Goal: Transaction & Acquisition: Download file/media

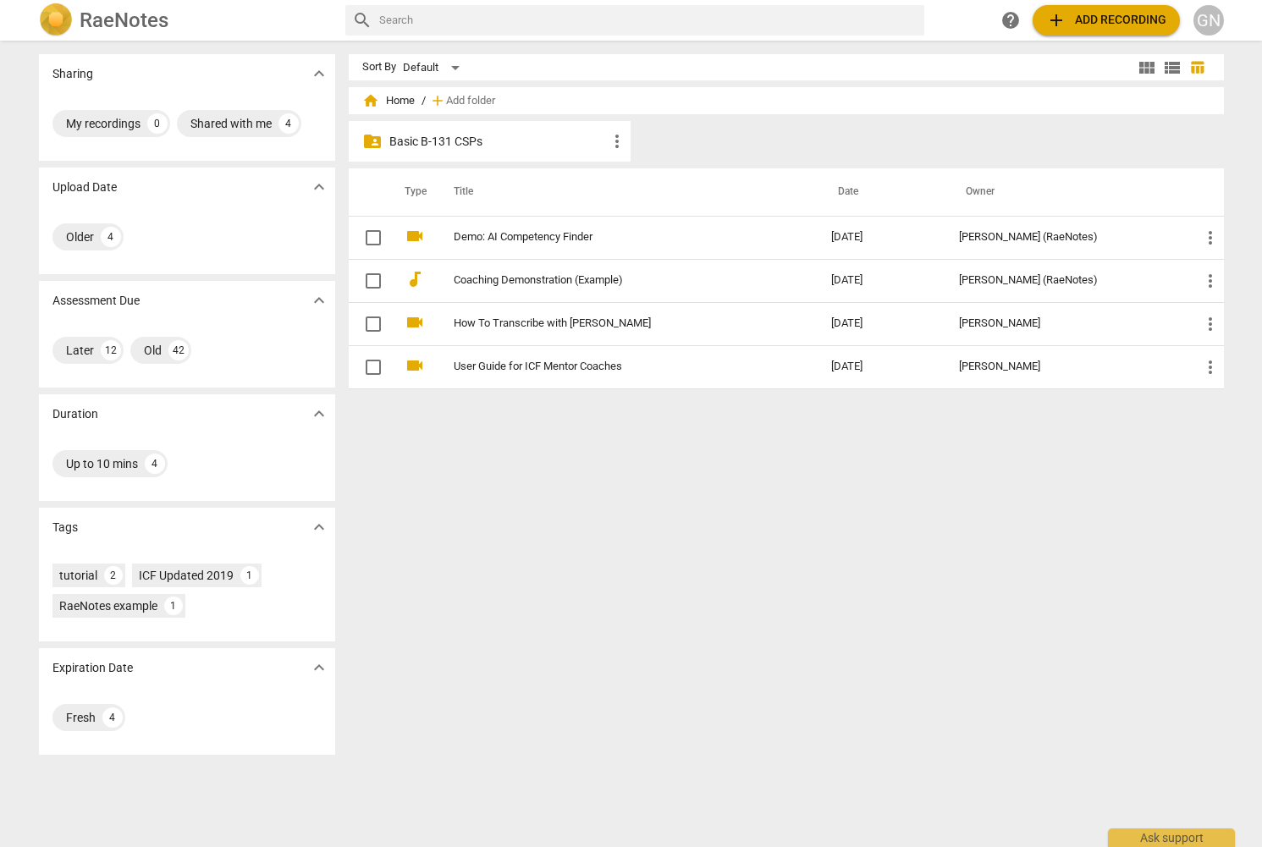
click at [450, 142] on p "Basic B-131 CSPs" at bounding box center [498, 142] width 218 height 18
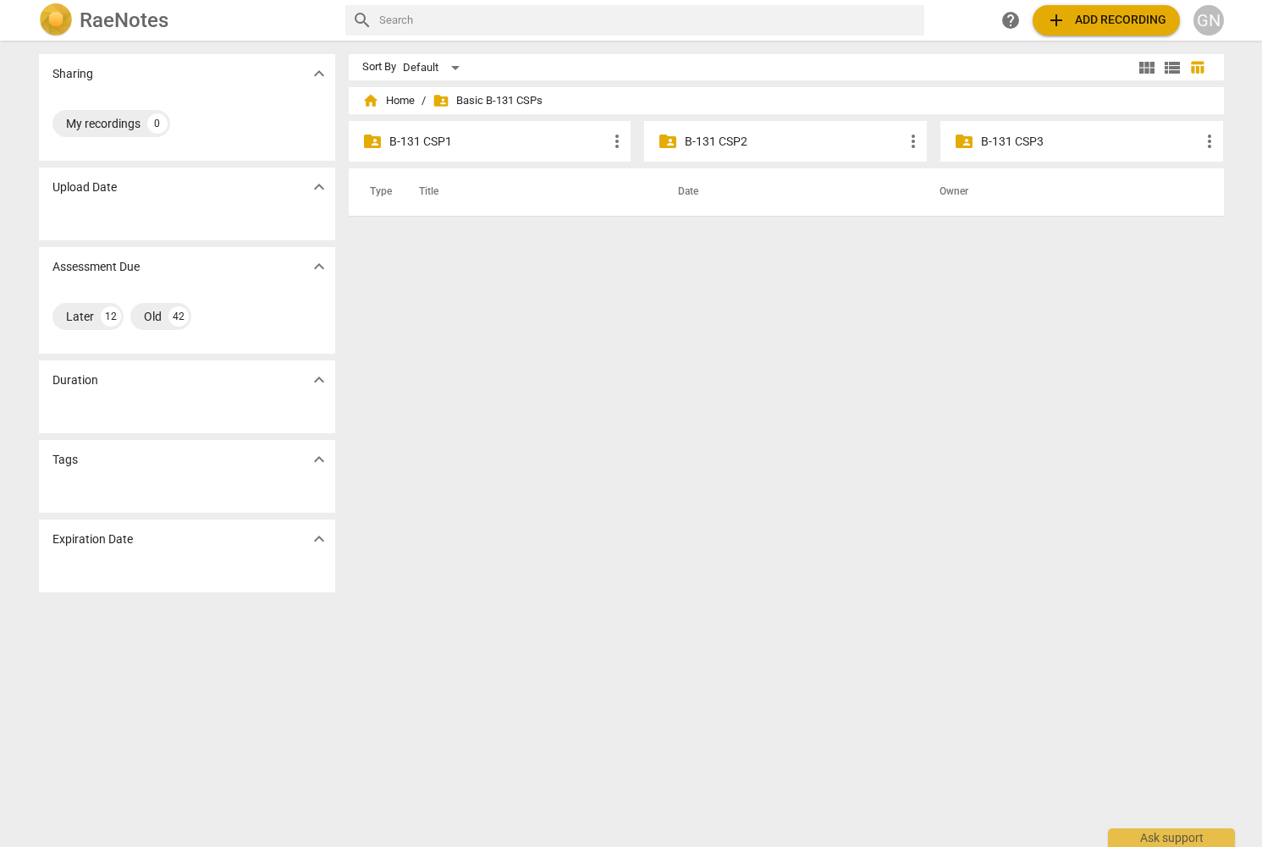
click at [708, 137] on p "B-131 CSP2" at bounding box center [794, 142] width 218 height 18
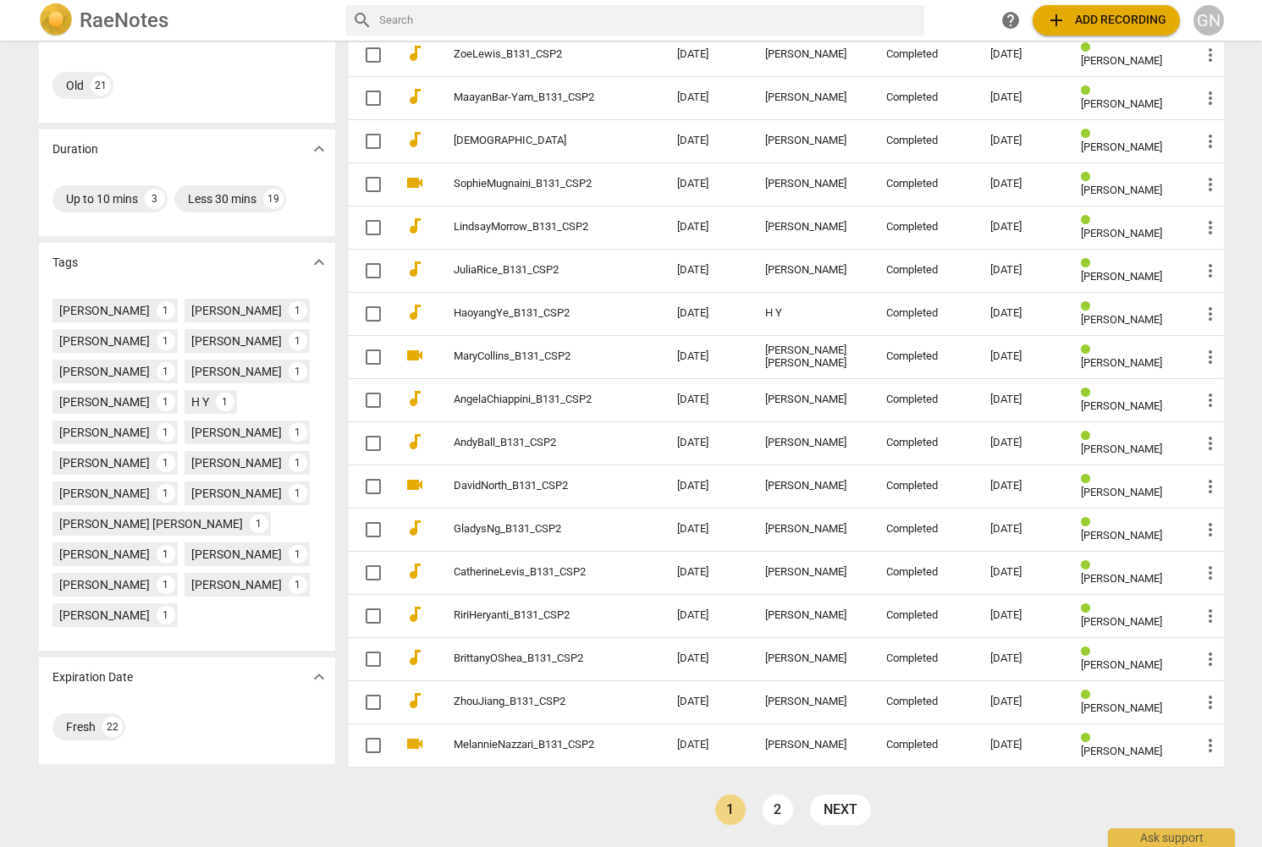
click at [736, 531] on td "[DATE]" at bounding box center [708, 529] width 88 height 43
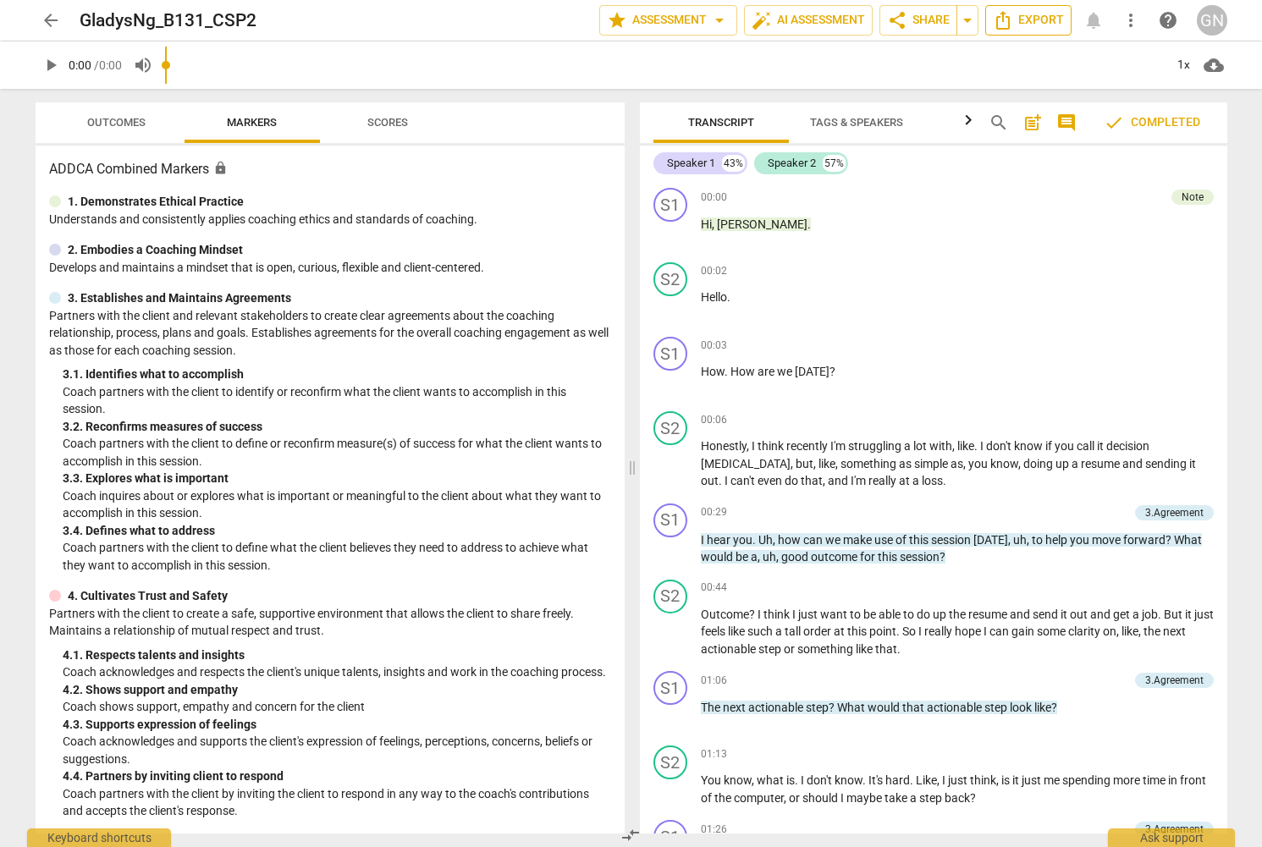
click at [1032, 20] on span "Export" at bounding box center [1028, 20] width 71 height 20
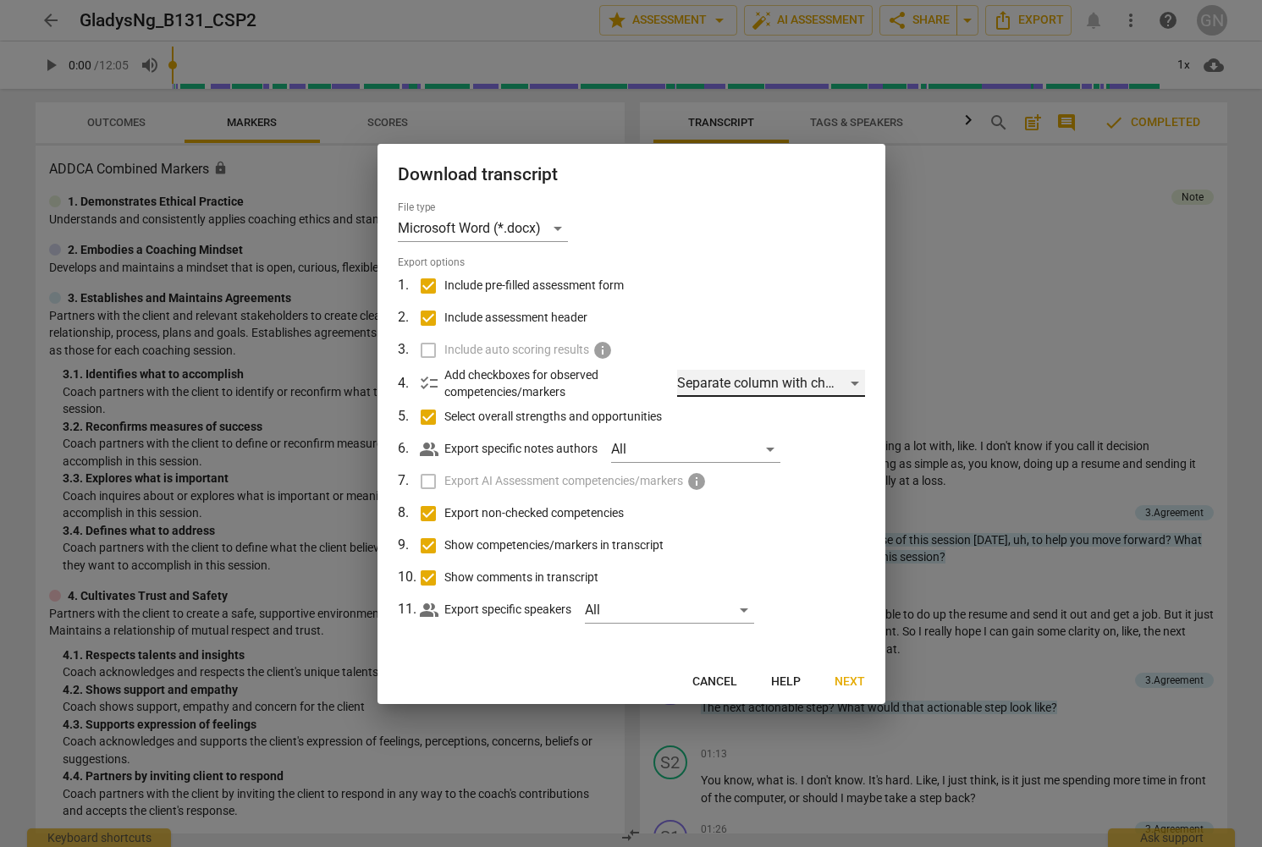
click at [862, 382] on div "Separate column with check marks" at bounding box center [770, 383] width 187 height 27
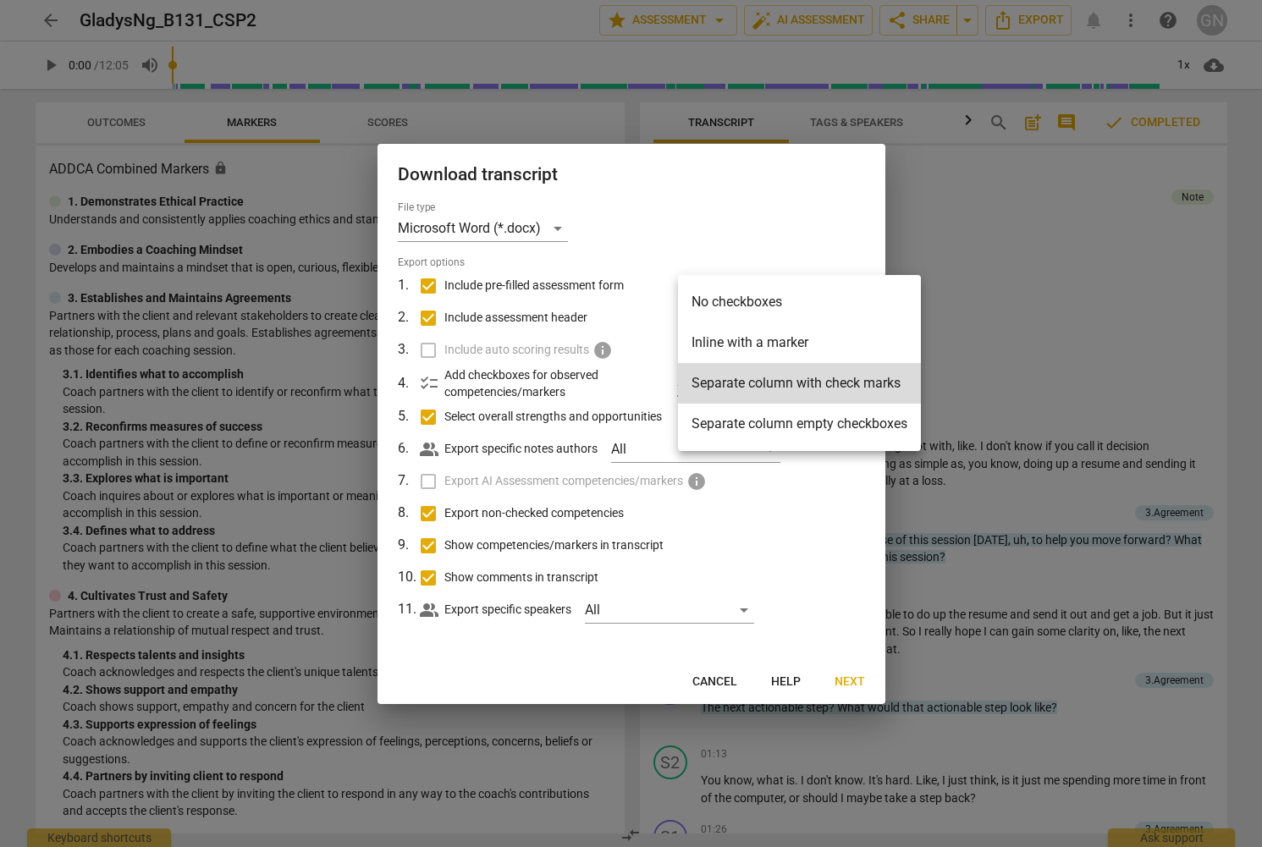
click at [803, 357] on li "Inline with a marker" at bounding box center [799, 342] width 243 height 41
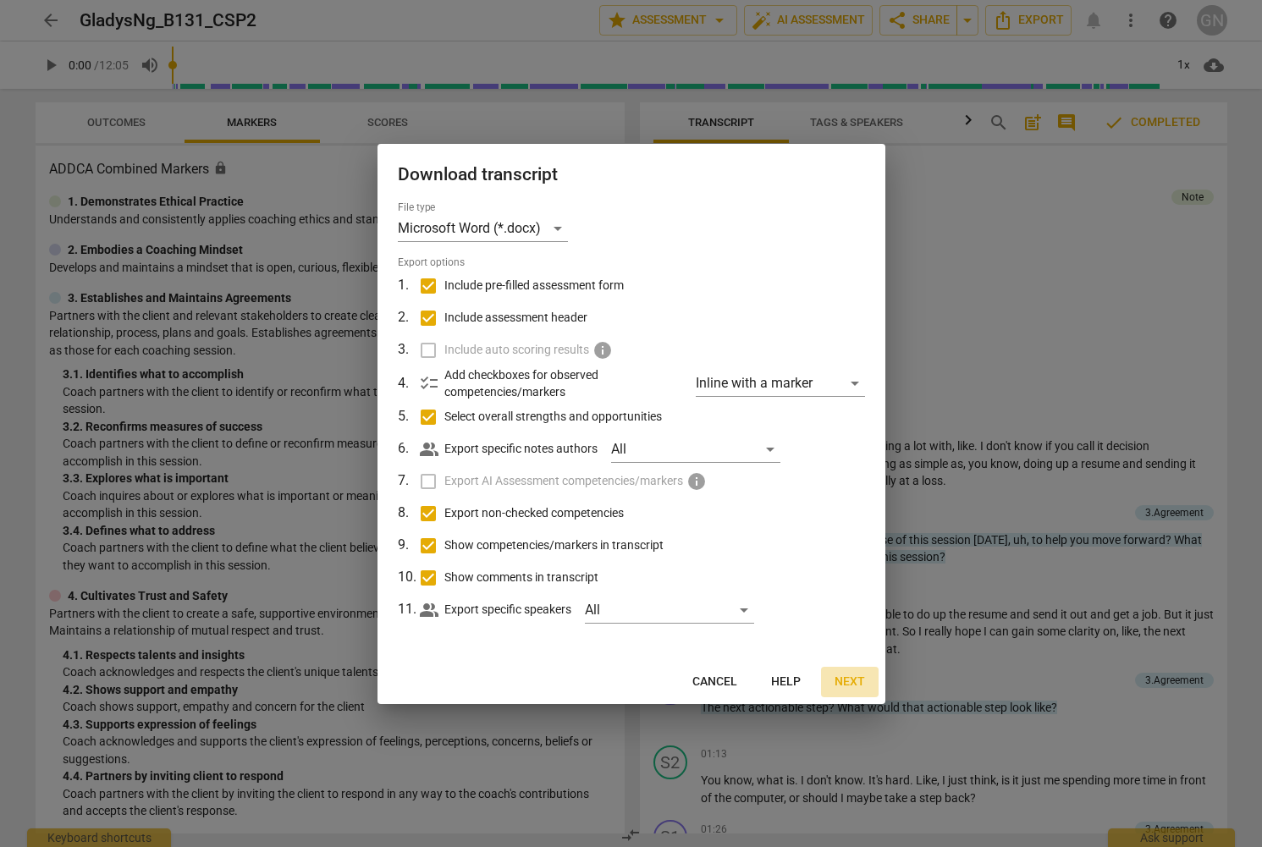
click at [845, 680] on span "Next" at bounding box center [849, 682] width 30 height 17
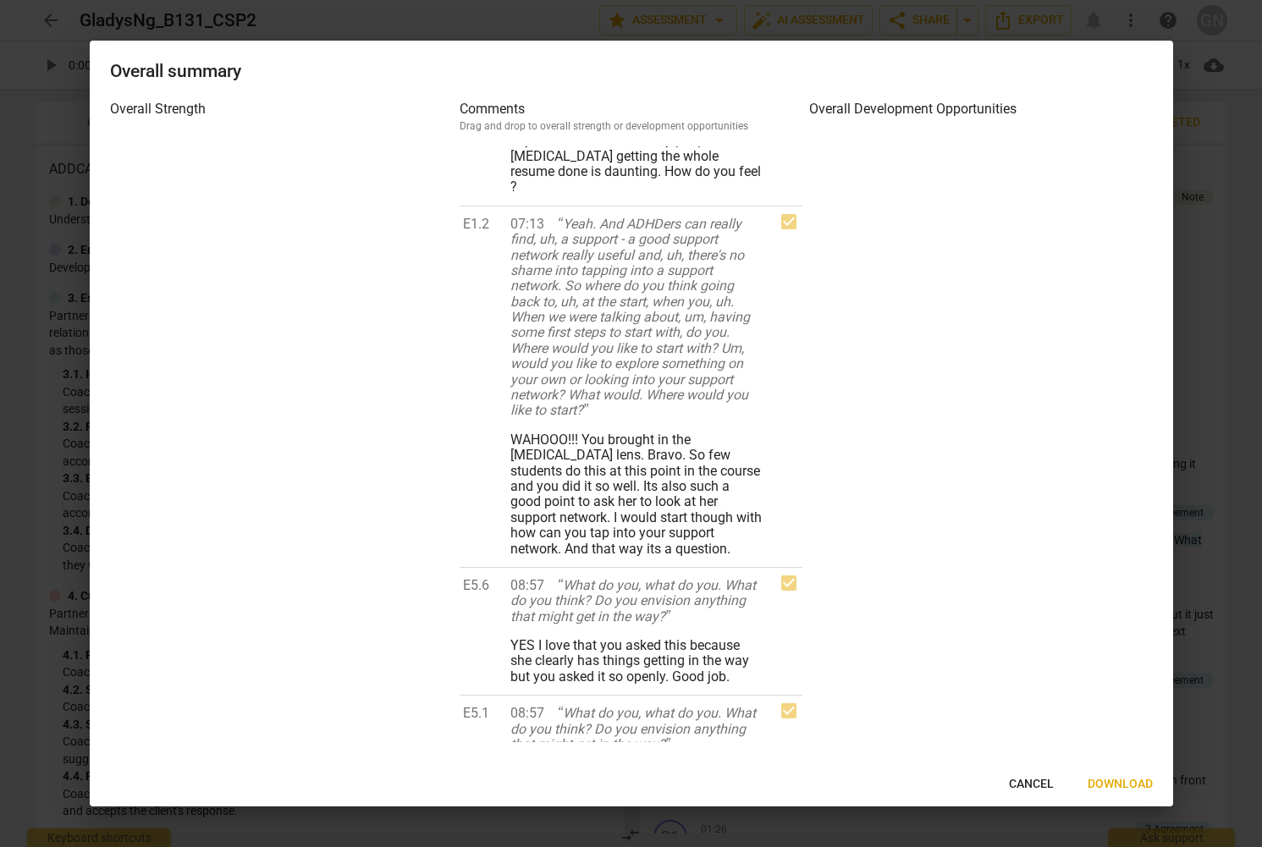
scroll to position [2895, 0]
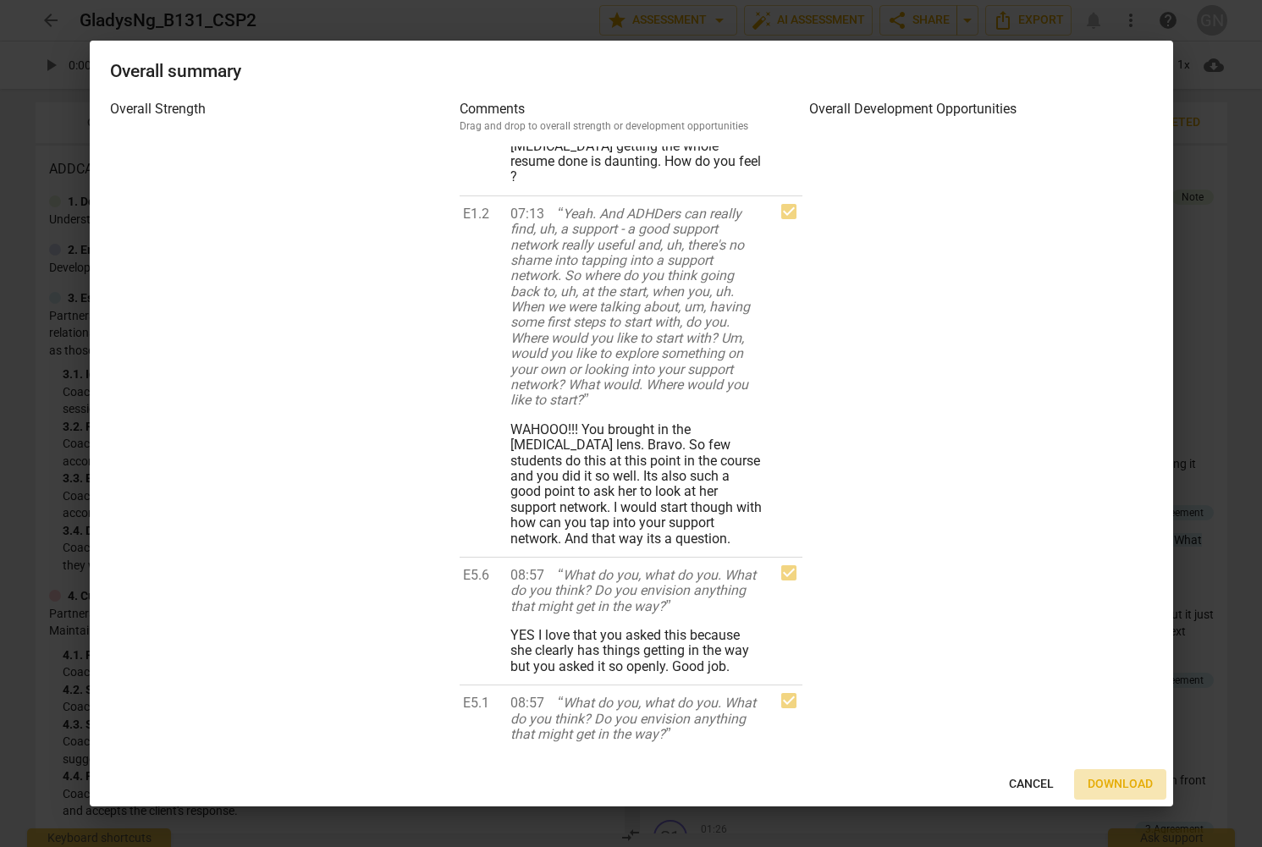
click at [1117, 769] on button "Download" at bounding box center [1120, 784] width 92 height 30
click at [1119, 776] on button "Download" at bounding box center [1120, 784] width 92 height 30
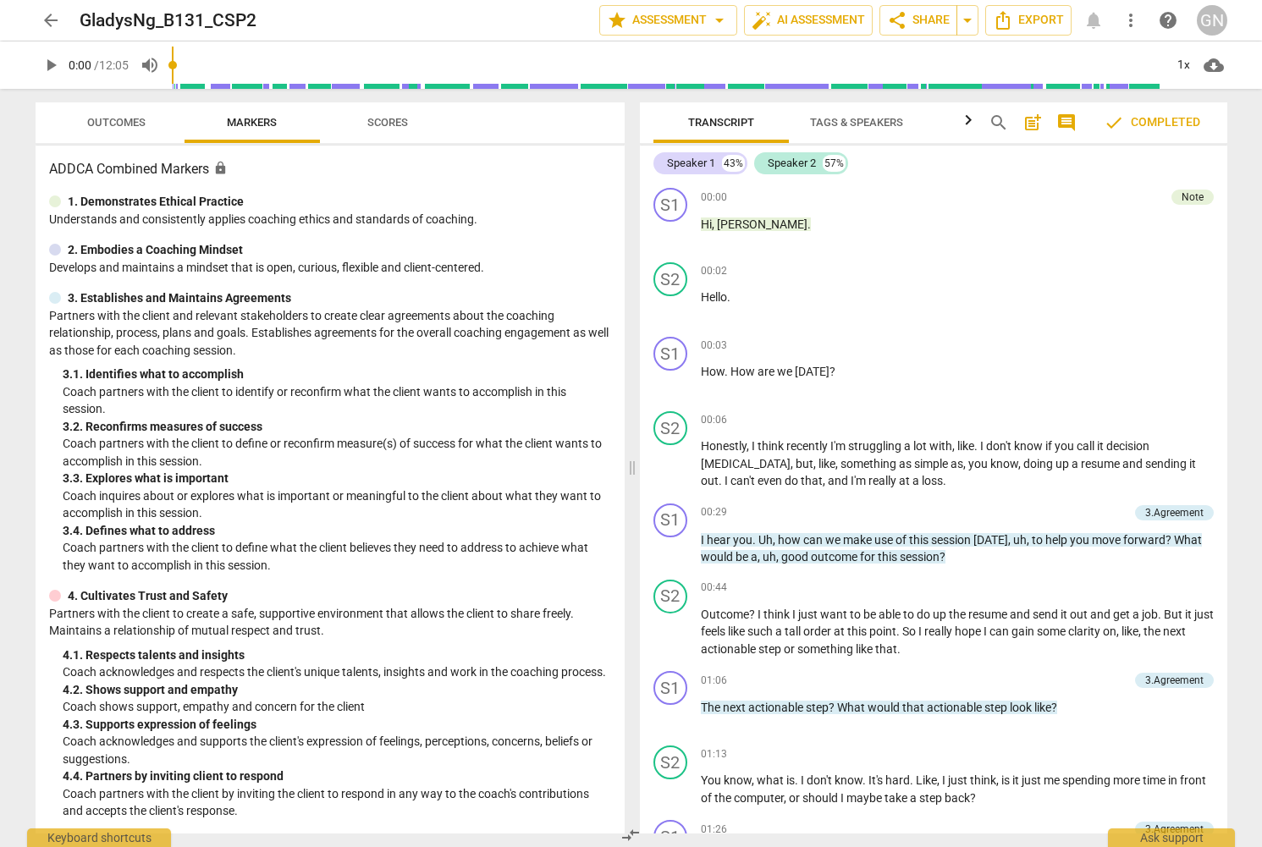
scroll to position [7, 0]
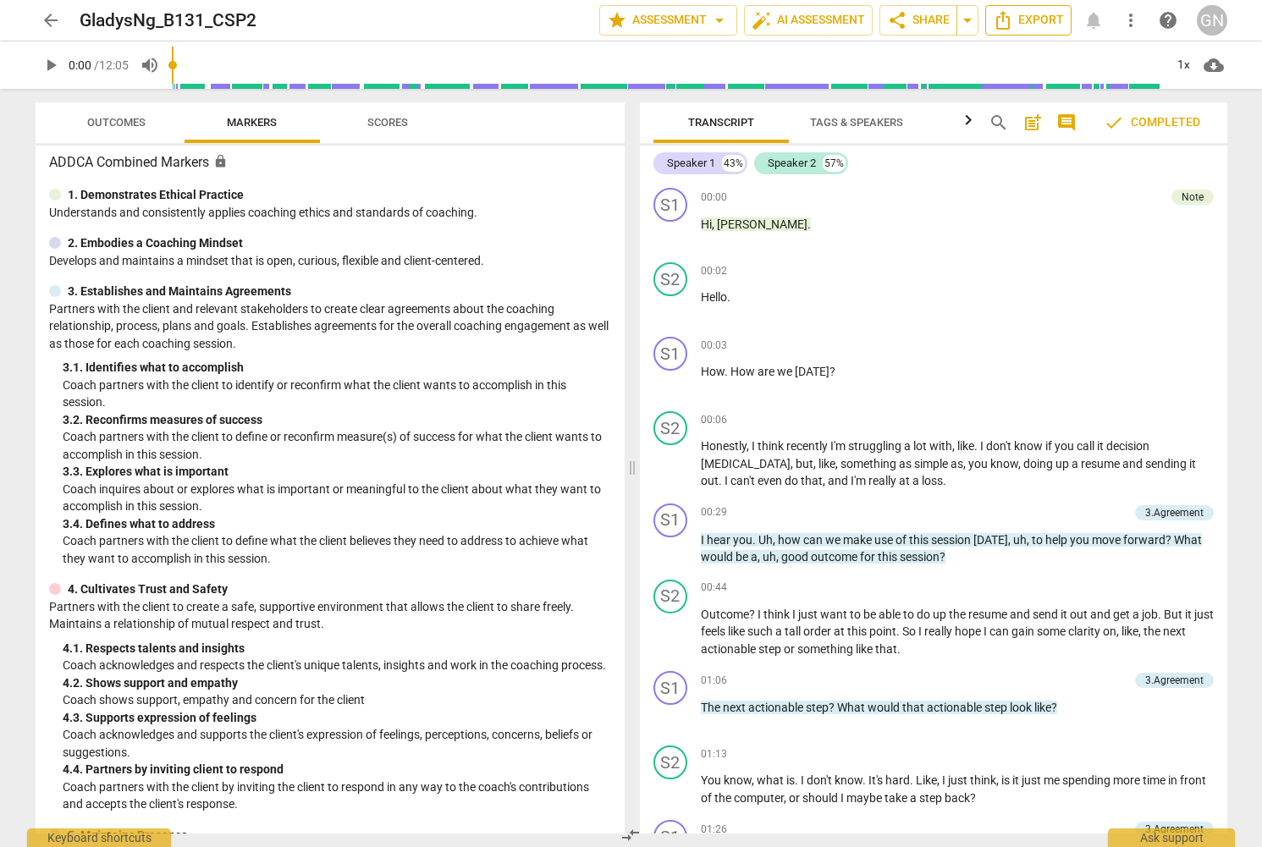
click at [1021, 22] on span "Export" at bounding box center [1028, 20] width 71 height 20
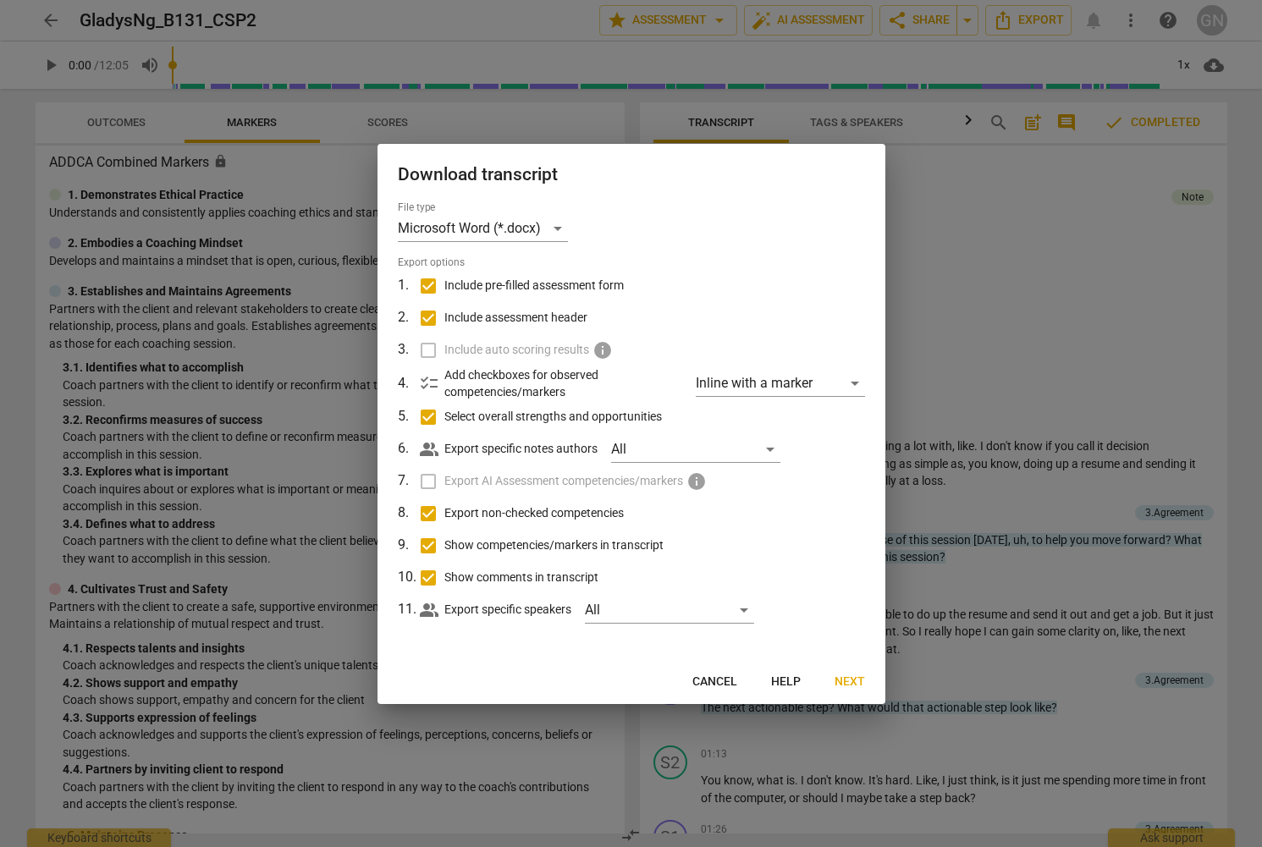
click at [1011, 24] on div at bounding box center [631, 423] width 1262 height 847
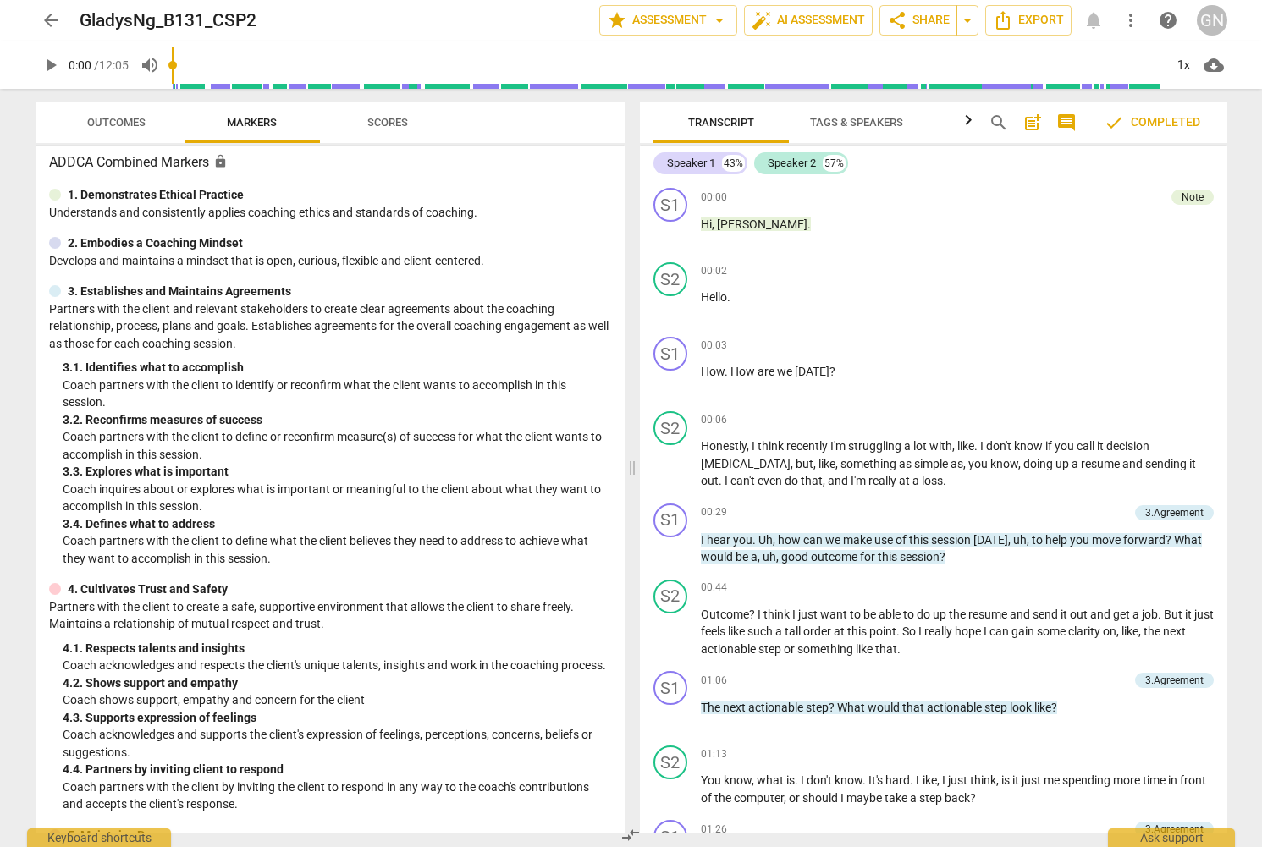
click at [965, 23] on span "arrow_drop_down" at bounding box center [967, 20] width 20 height 20
click at [968, 23] on span "arrow_drop_down" at bounding box center [967, 20] width 20 height 20
click at [1024, 21] on span "Export" at bounding box center [1028, 20] width 71 height 20
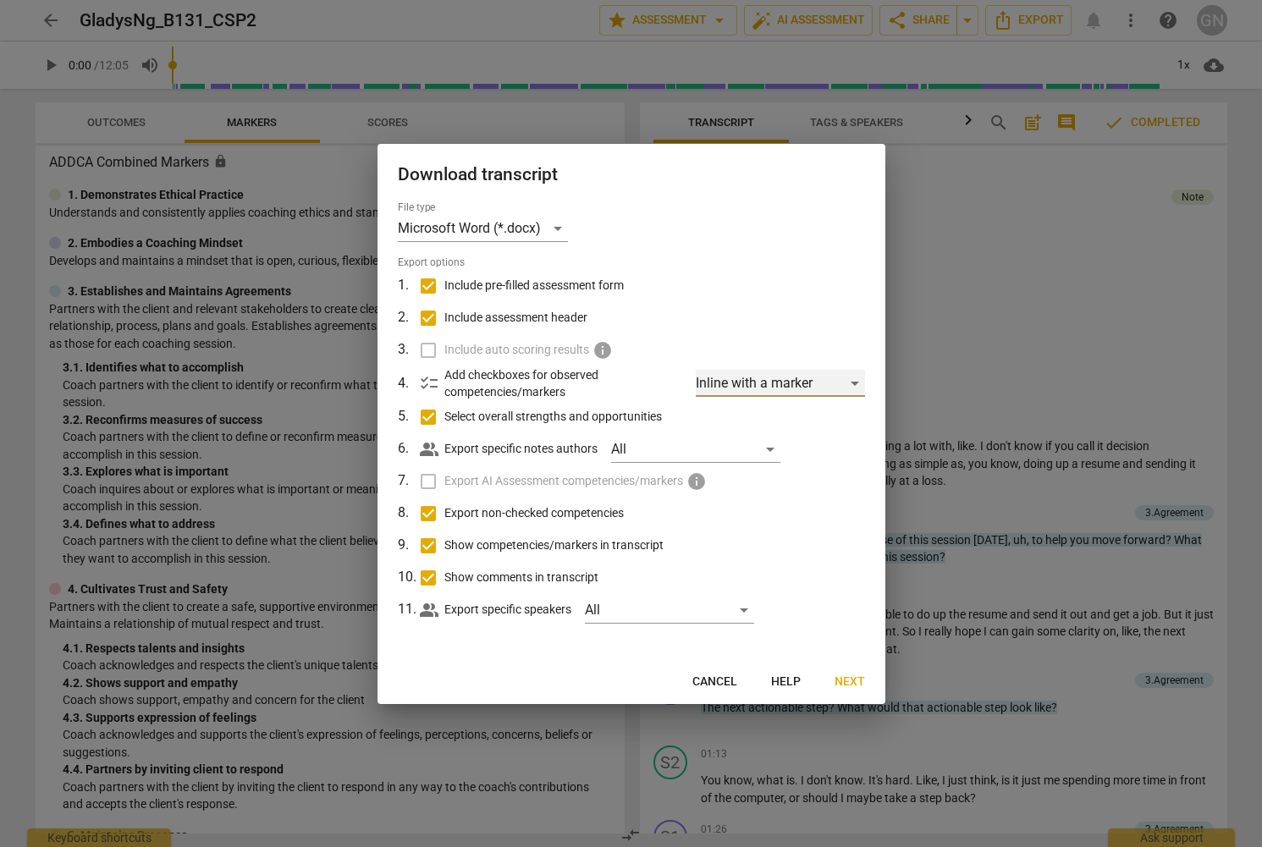
click at [771, 389] on div "Inline with a marker" at bounding box center [780, 383] width 169 height 27
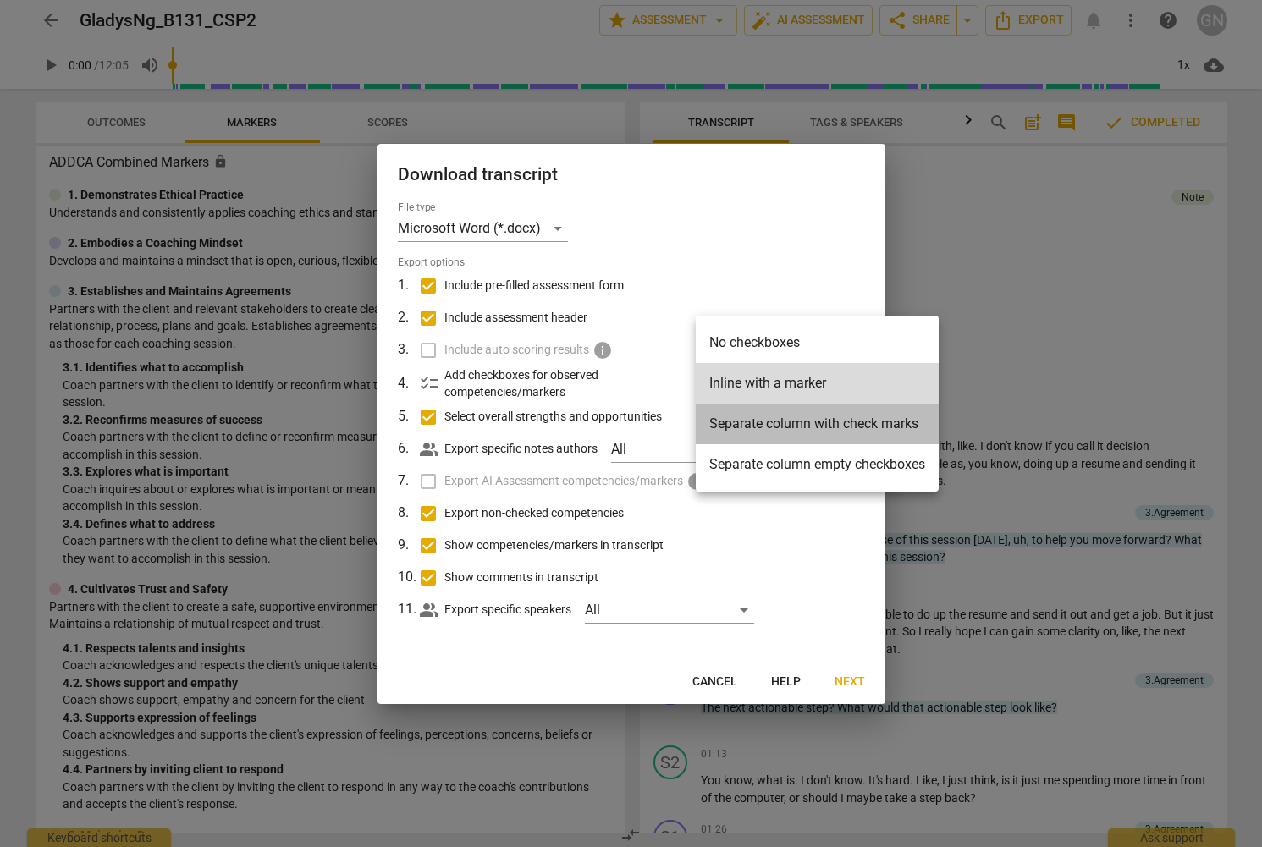
click at [805, 421] on li "Separate column with check marks" at bounding box center [817, 424] width 243 height 41
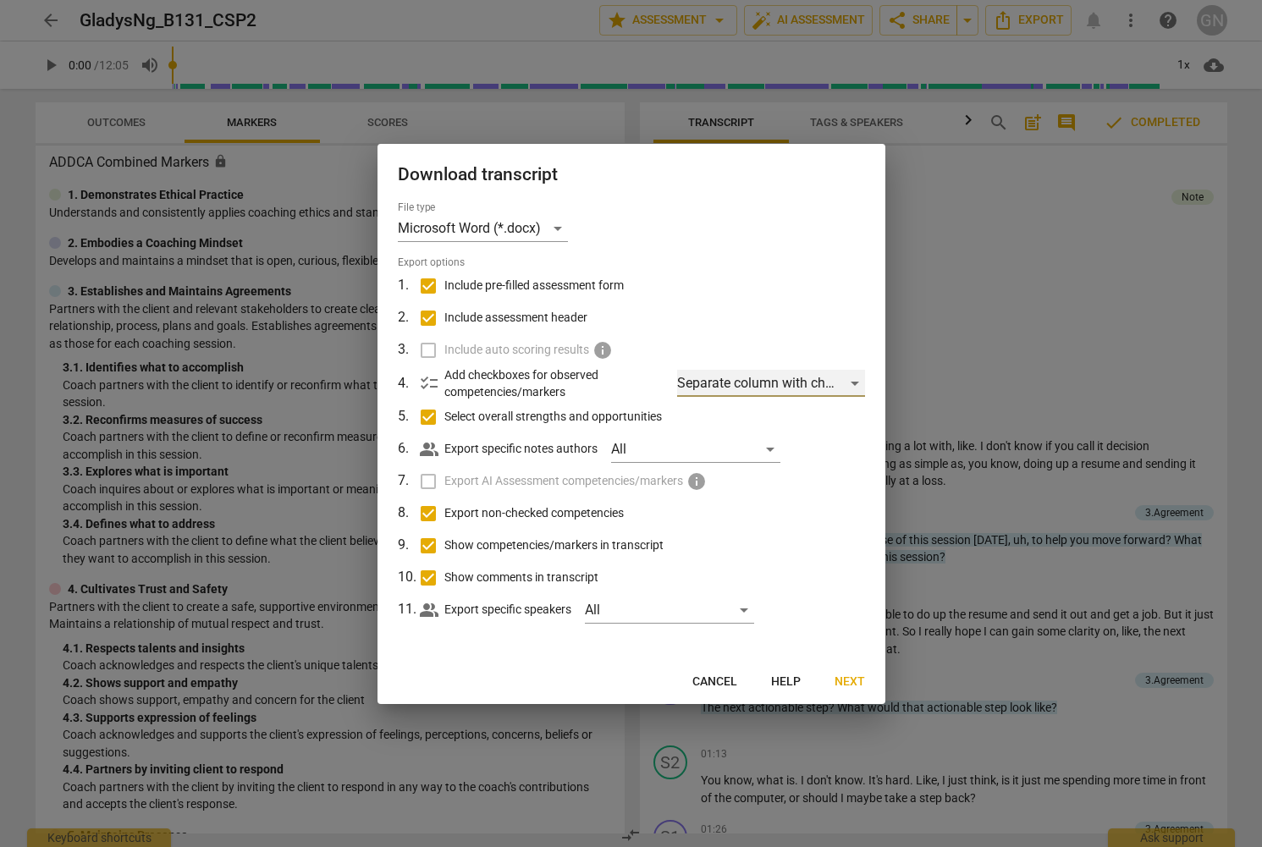
click at [801, 391] on div "Separate column with check marks" at bounding box center [770, 383] width 187 height 27
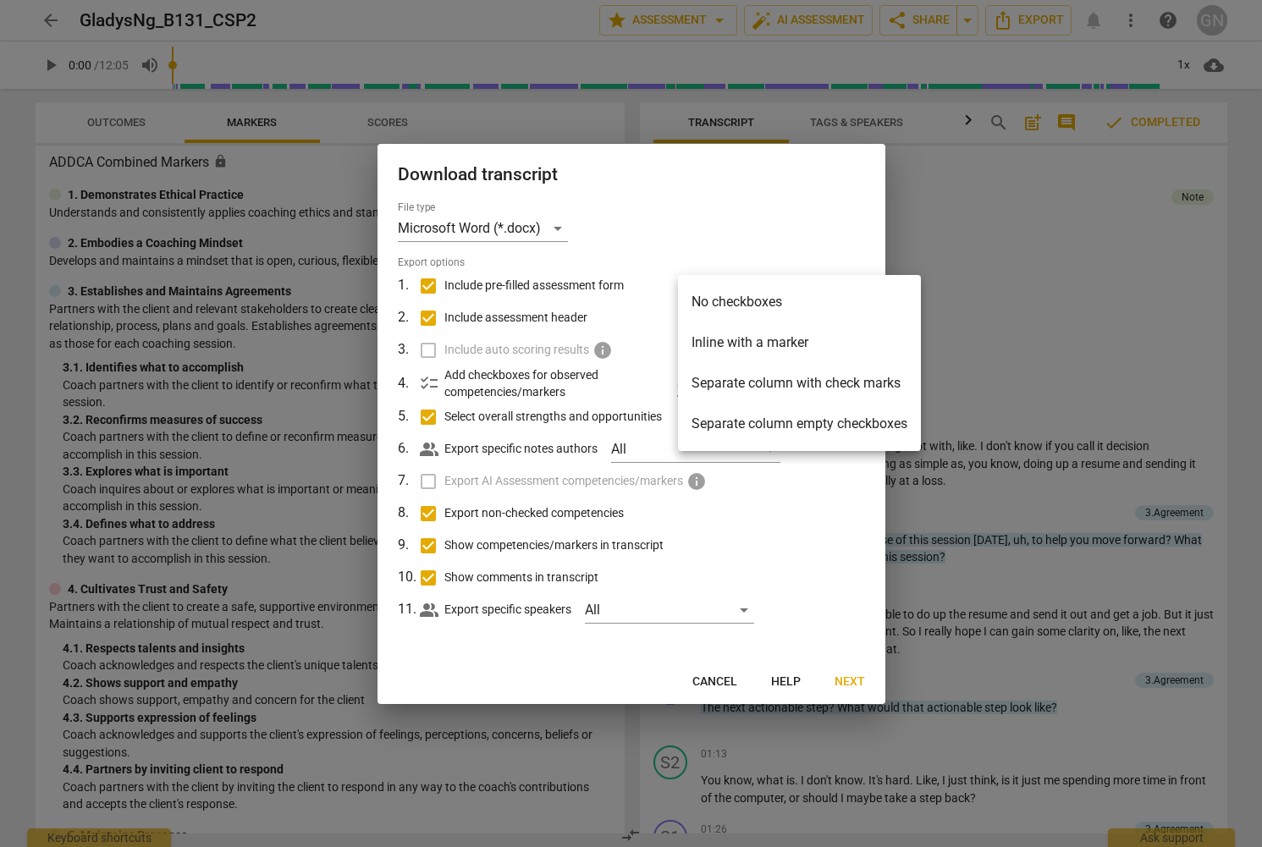
click at [801, 388] on li "Separate column with check marks" at bounding box center [799, 383] width 243 height 41
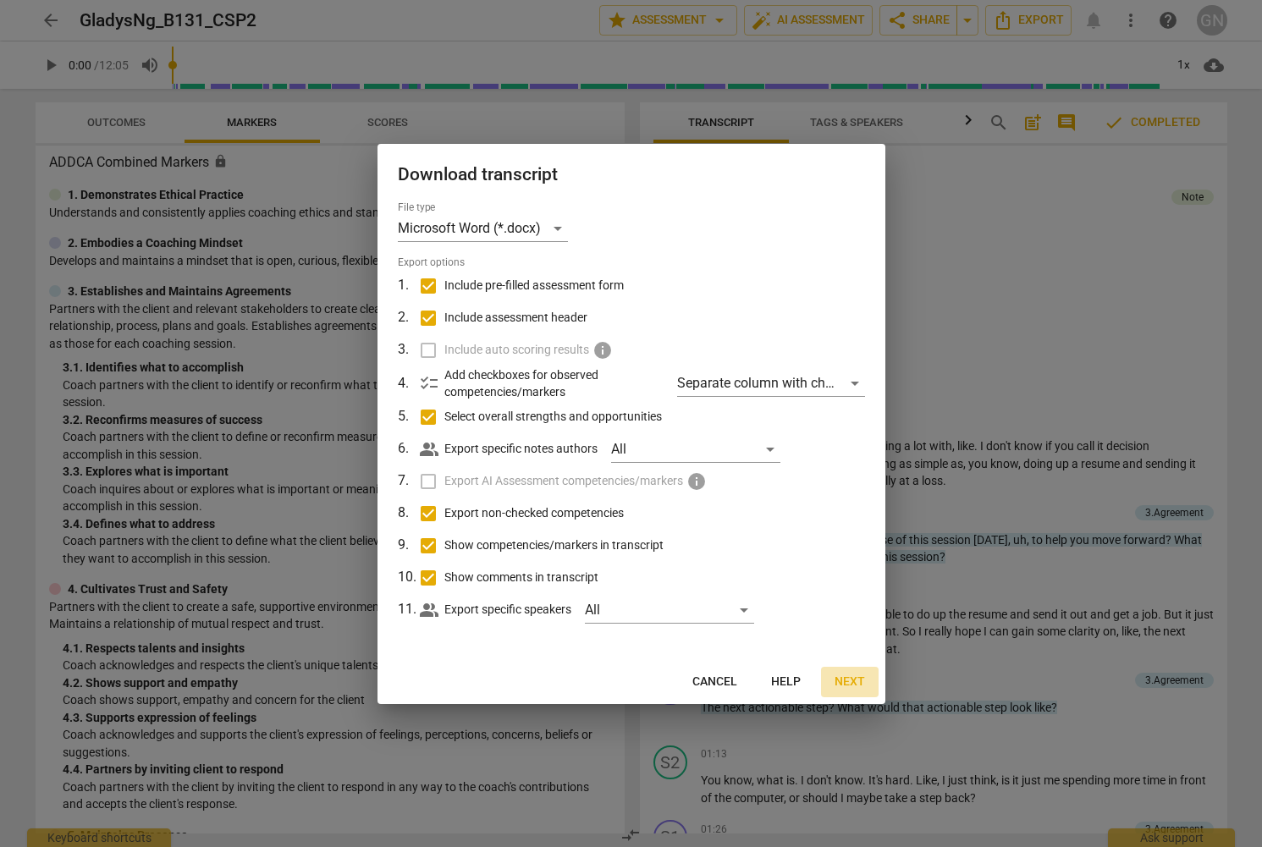
click at [855, 683] on span "Next" at bounding box center [849, 682] width 30 height 17
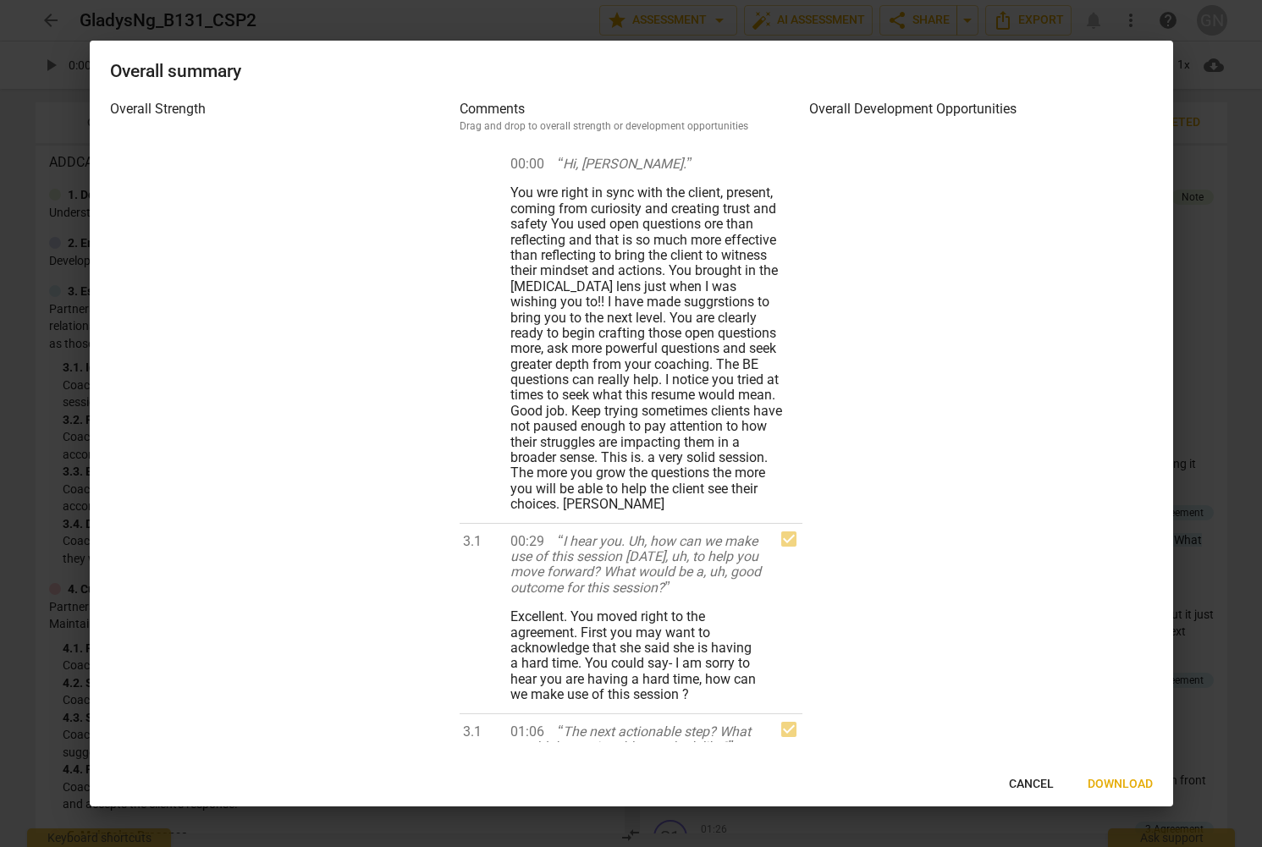
click at [1112, 782] on span "Download" at bounding box center [1120, 784] width 65 height 17
